Goal: Task Accomplishment & Management: Manage account settings

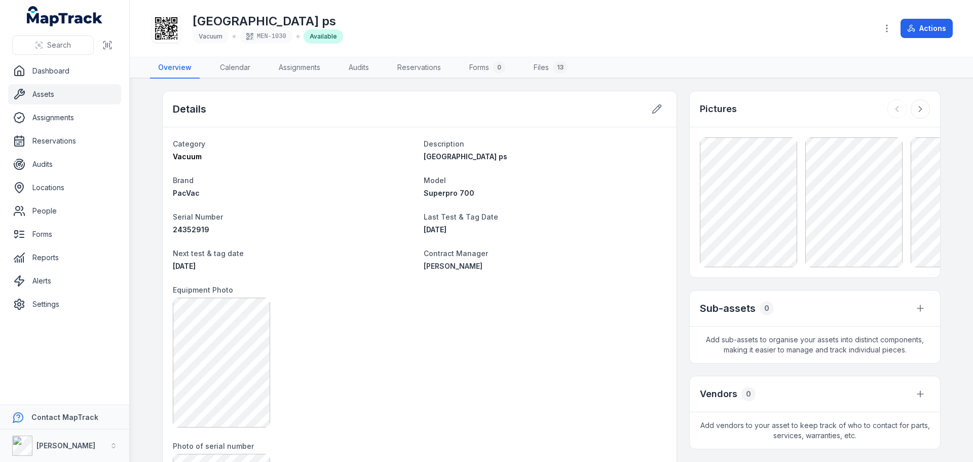
click at [559, 174] on dt "Model" at bounding box center [545, 180] width 243 height 12
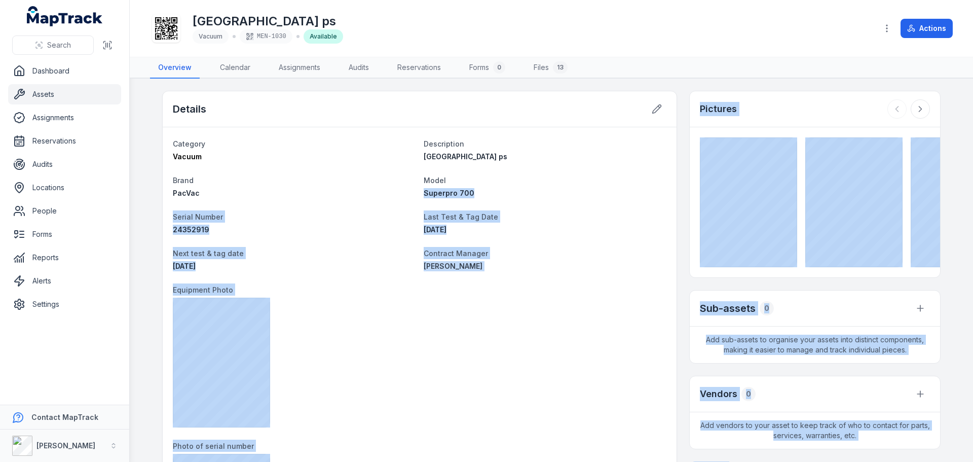
drag, startPoint x: 417, startPoint y: 199, endPoint x: 972, endPoint y: 485, distance: 624.2
click at [972, 461] on html "Search Dashboard Assets Assignments Reservations Audits Locations People Forms …" at bounding box center [486, 231] width 973 height 462
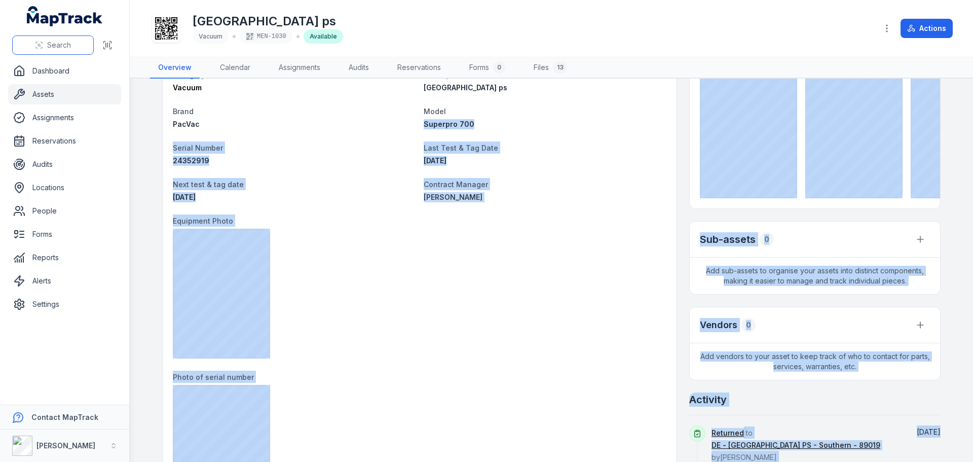
click at [60, 53] on button "Search" at bounding box center [53, 44] width 82 height 19
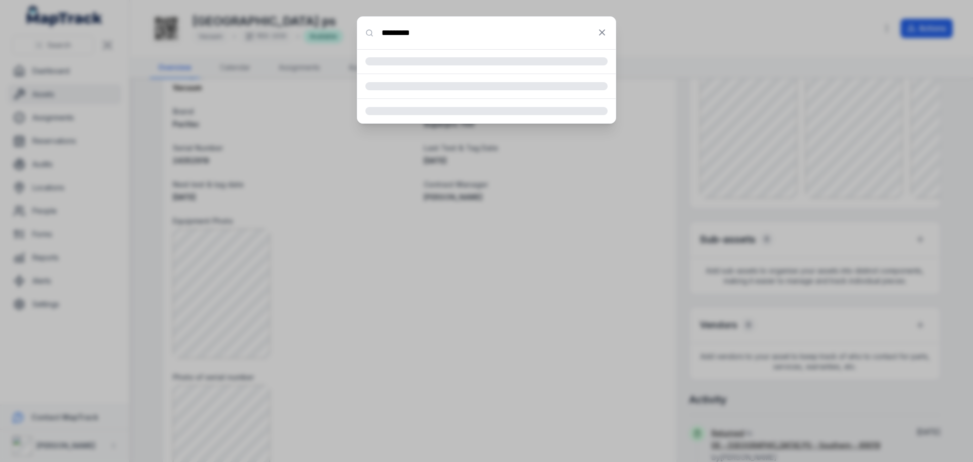
type input "*********"
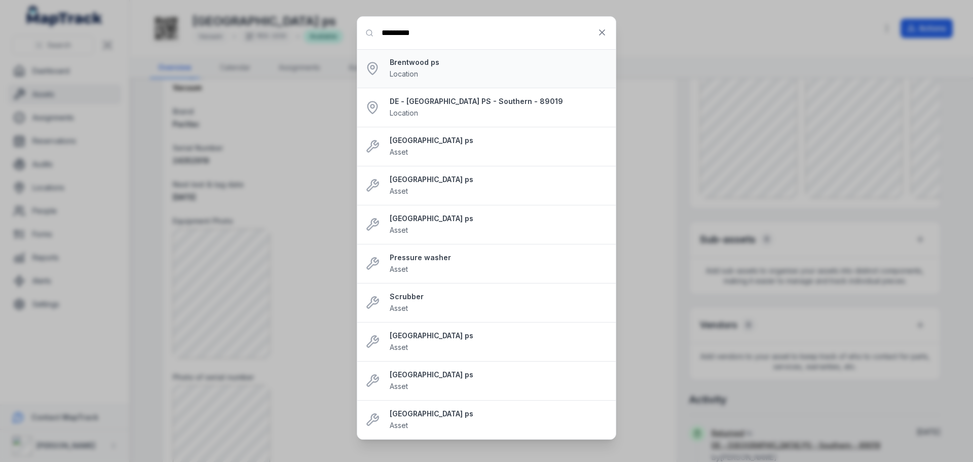
click at [456, 71] on div "Brentwood ps Location" at bounding box center [499, 68] width 218 height 22
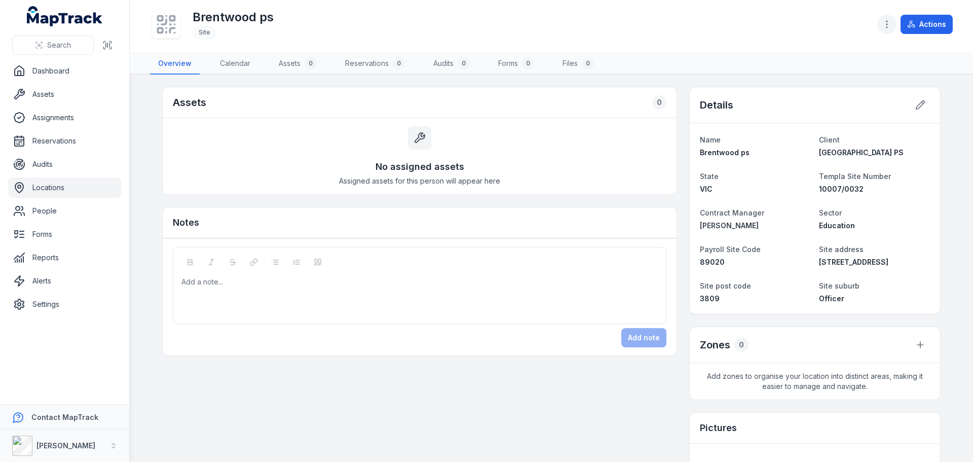
click at [889, 23] on icon "button" at bounding box center [886, 24] width 10 height 10
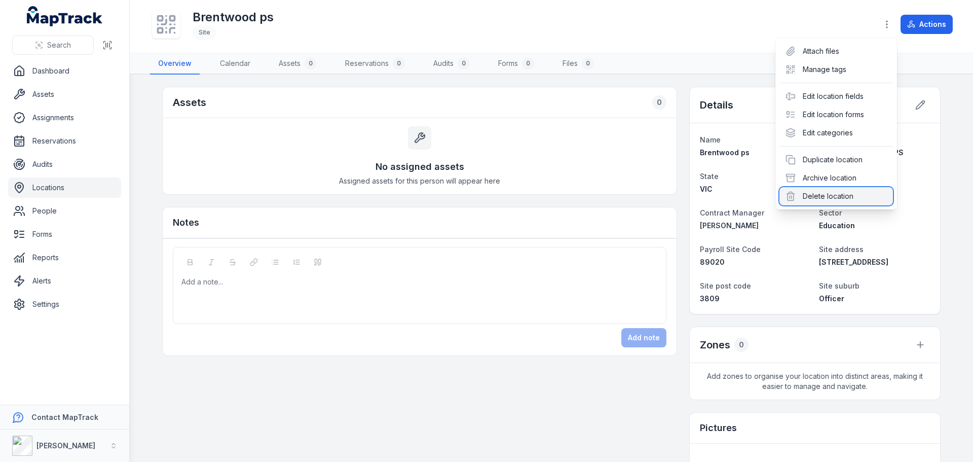
click at [839, 198] on div "Delete location" at bounding box center [835, 196] width 113 height 18
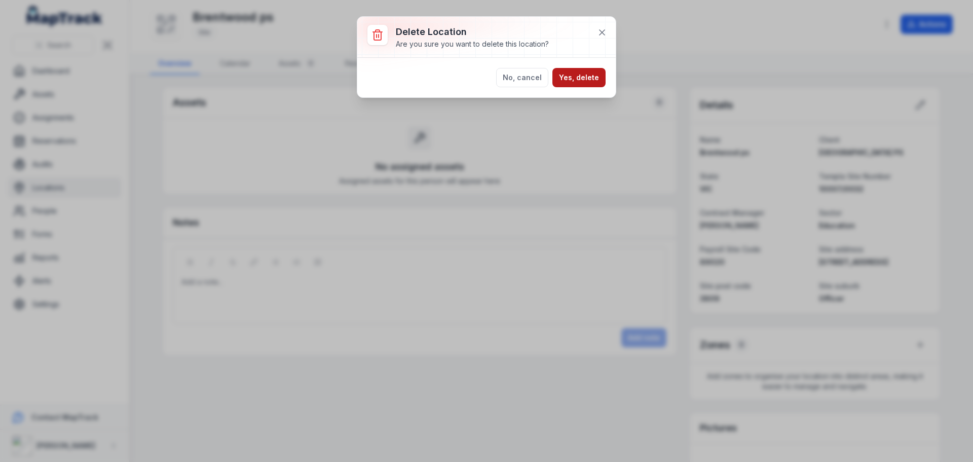
click at [588, 81] on button "Yes, delete" at bounding box center [578, 77] width 53 height 19
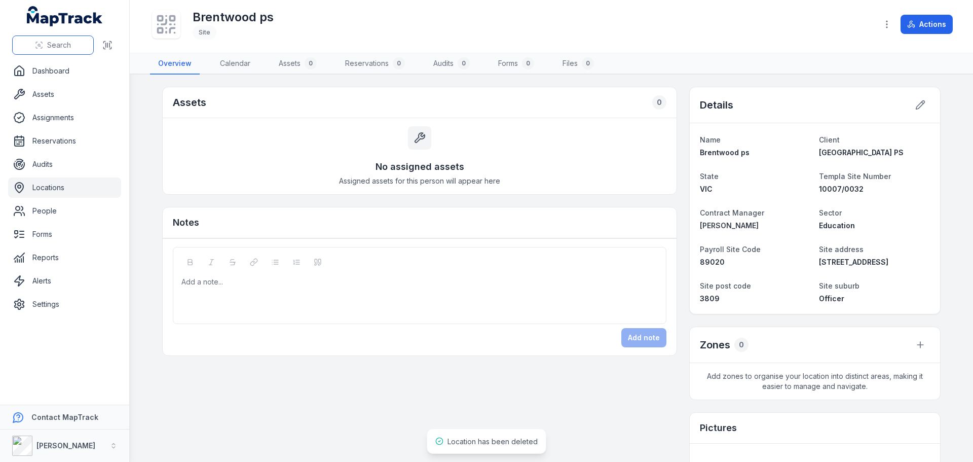
click at [55, 42] on span "Search" at bounding box center [59, 45] width 24 height 10
